Goal: Task Accomplishment & Management: Manage account settings

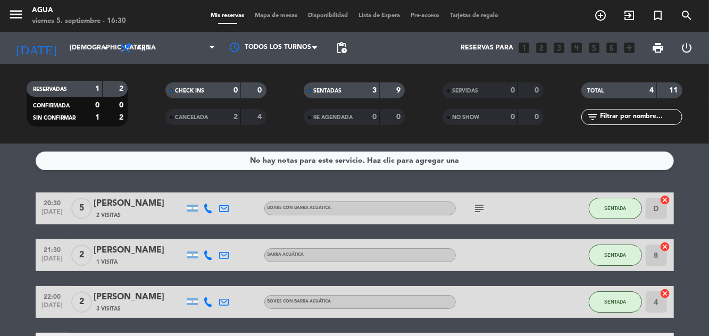
click at [76, 55] on input "[DEMOGRAPHIC_DATA][DATE]" at bounding box center [109, 48] width 90 height 18
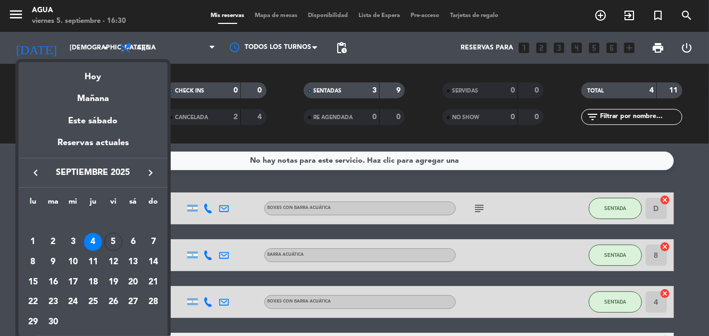
click at [117, 82] on div "Hoy" at bounding box center [93, 73] width 149 height 22
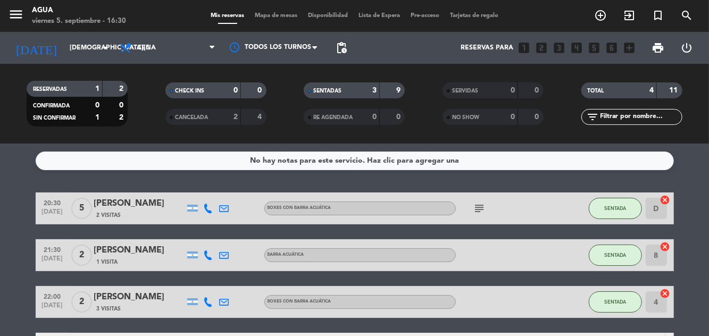
type input "[DATE]"
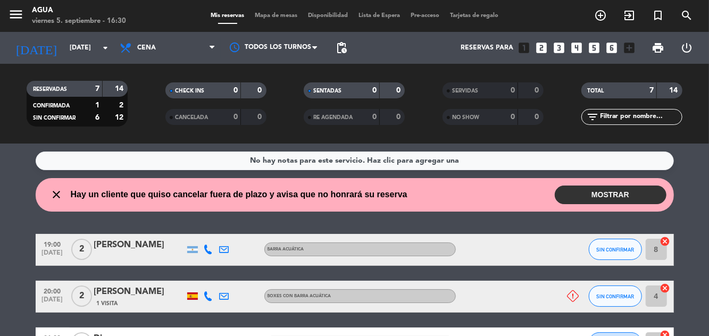
click at [611, 201] on button "MOSTRAR" at bounding box center [611, 195] width 112 height 19
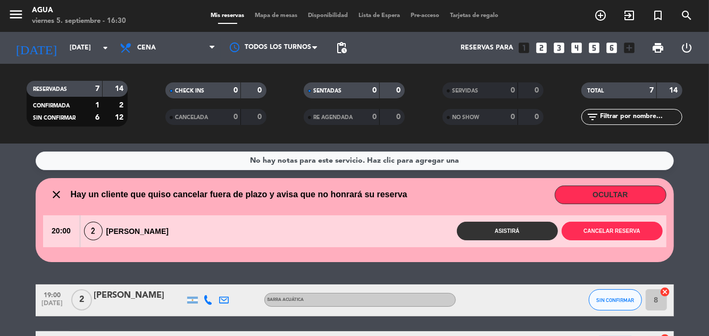
click at [612, 192] on button "OCULTAR" at bounding box center [611, 195] width 112 height 19
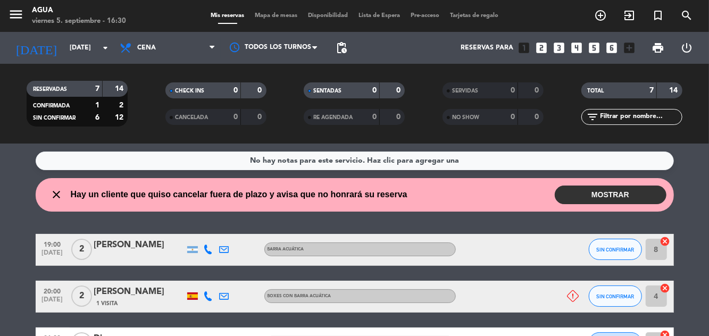
click at [628, 186] on button "MOSTRAR" at bounding box center [611, 195] width 112 height 19
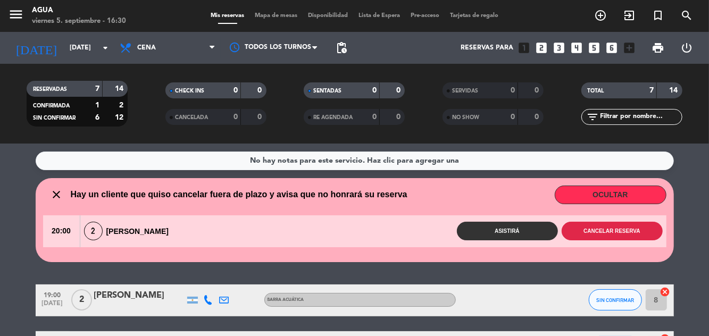
click at [617, 228] on button "Cancelar reserva" at bounding box center [612, 231] width 101 height 19
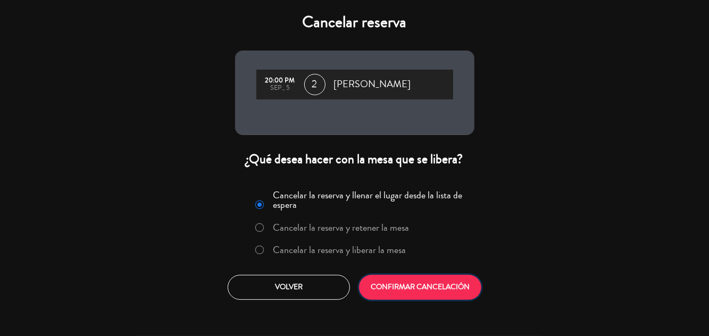
click at [464, 290] on button "CONFIRMAR CANCELACIÓN" at bounding box center [420, 287] width 122 height 25
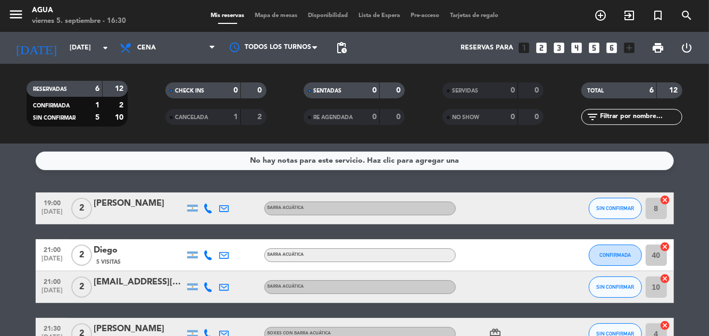
click at [218, 336] on div "19:00 [DATE] 2 [PERSON_NAME] ACUÁTICA SIN CONFIRMAR 8 cancel 21:00 [DATE] 2 [PE…" at bounding box center [355, 318] width 638 height 251
